Goal: Transaction & Acquisition: Purchase product/service

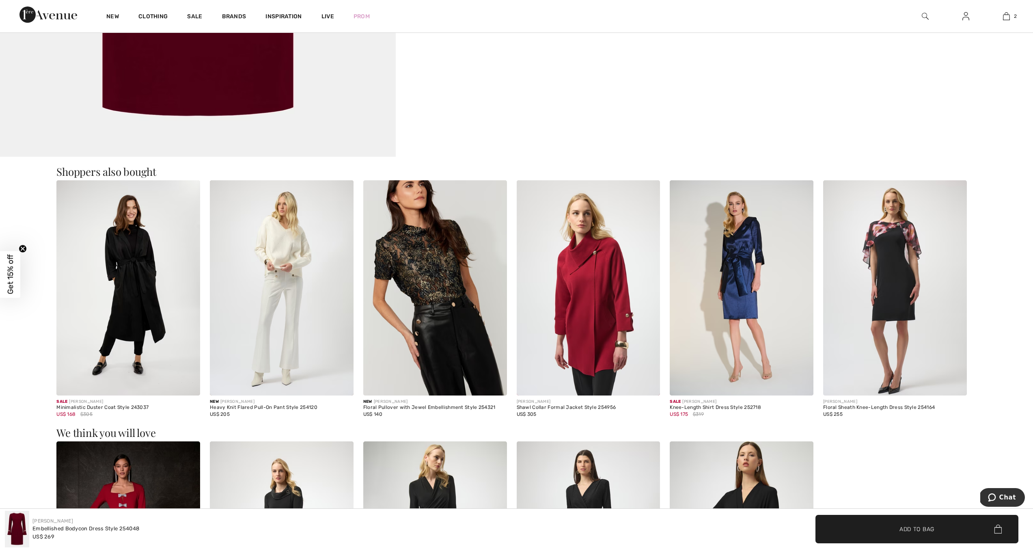
scroll to position [976, 0]
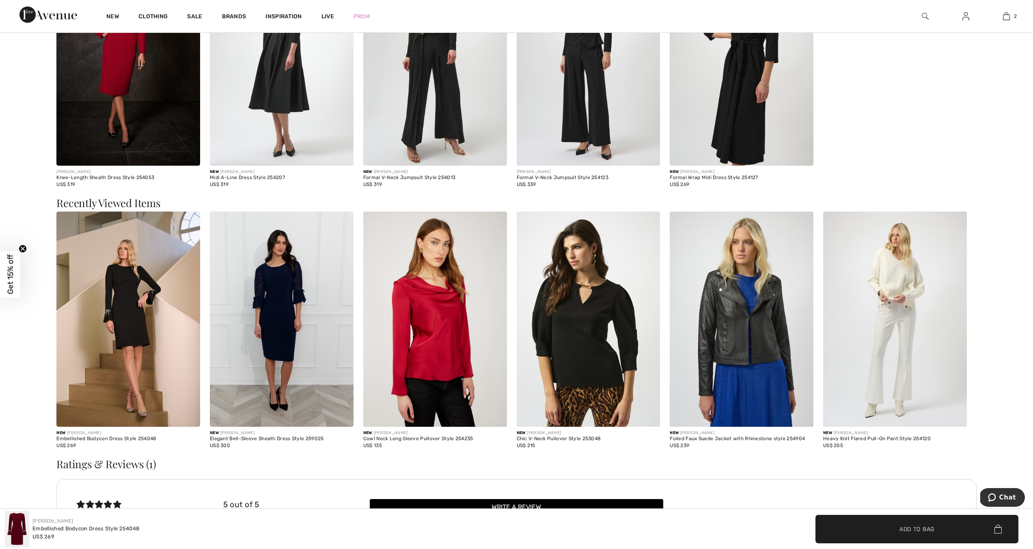
click at [418, 324] on img at bounding box center [435, 318] width 144 height 215
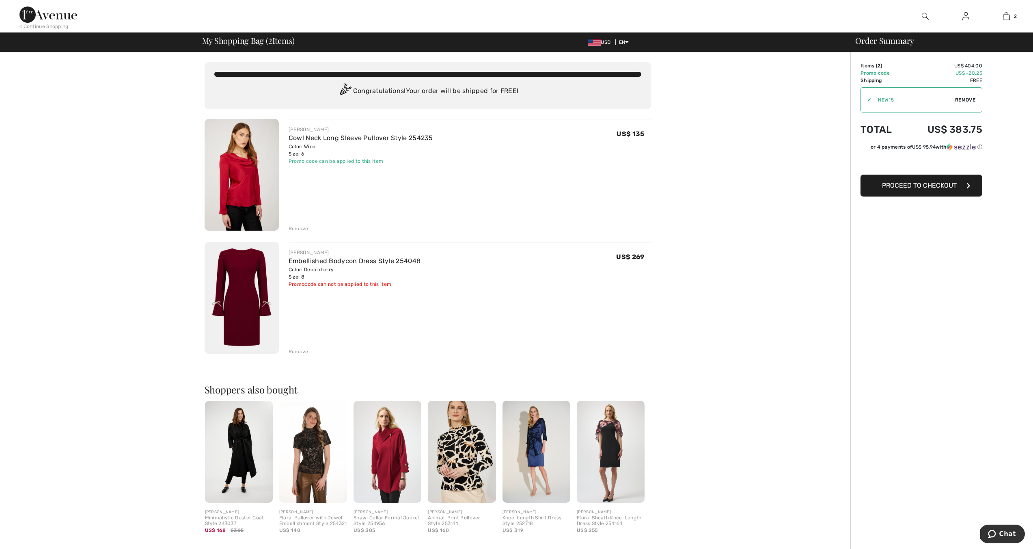
drag, startPoint x: 929, startPoint y: 64, endPoint x: 901, endPoint y: 75, distance: 30.1
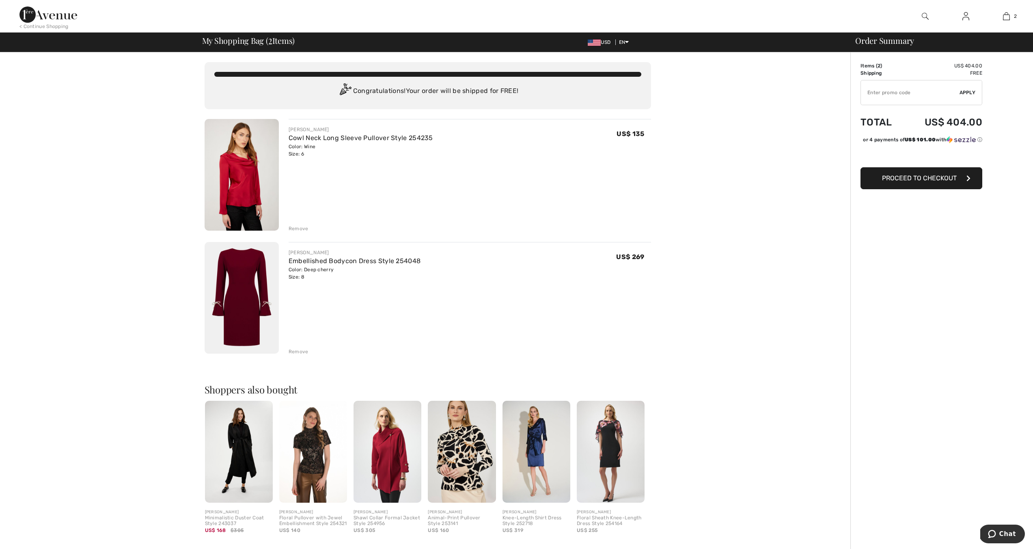
type input "NEW15"
